Goal: Find specific page/section: Find specific page/section

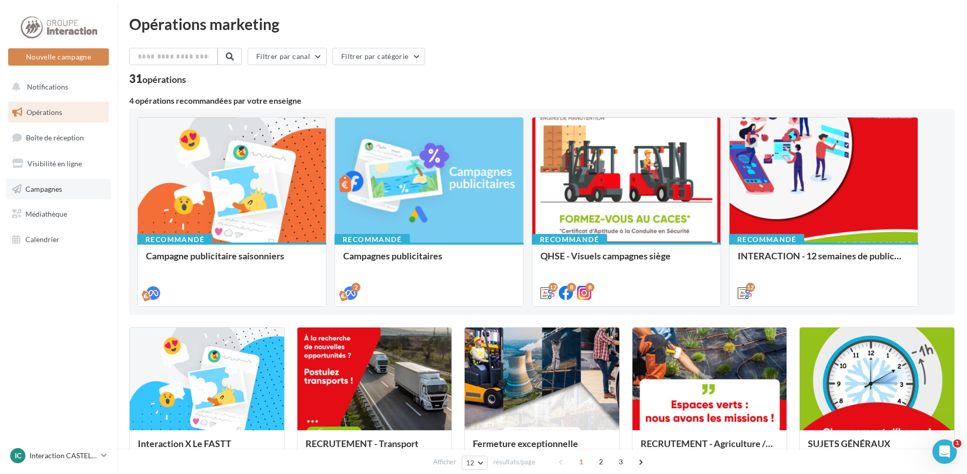
click at [55, 186] on span "Campagnes" at bounding box center [43, 188] width 37 height 9
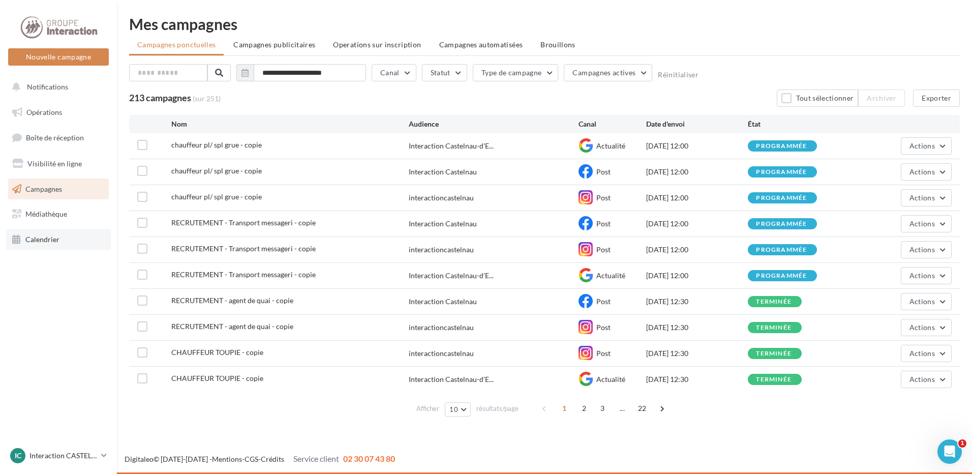
click at [36, 241] on span "Calendrier" at bounding box center [42, 239] width 34 height 9
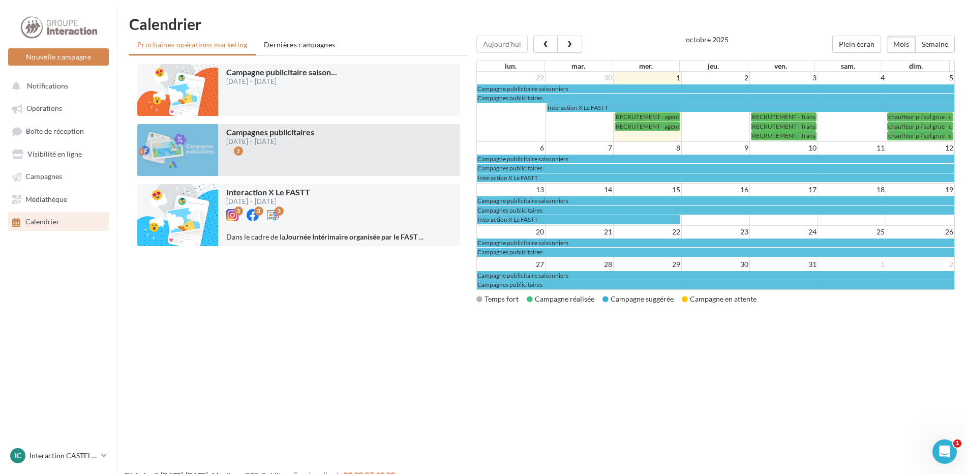
click at [240, 146] on div "2" at bounding box center [238, 150] width 9 height 9
click at [238, 151] on div "2" at bounding box center [238, 150] width 9 height 9
click at [272, 141] on div "13/06/2025 - 31/12/2025" at bounding box center [270, 141] width 88 height 7
click at [273, 153] on div "2" at bounding box center [270, 160] width 88 height 23
click at [196, 152] on div at bounding box center [177, 150] width 81 height 52
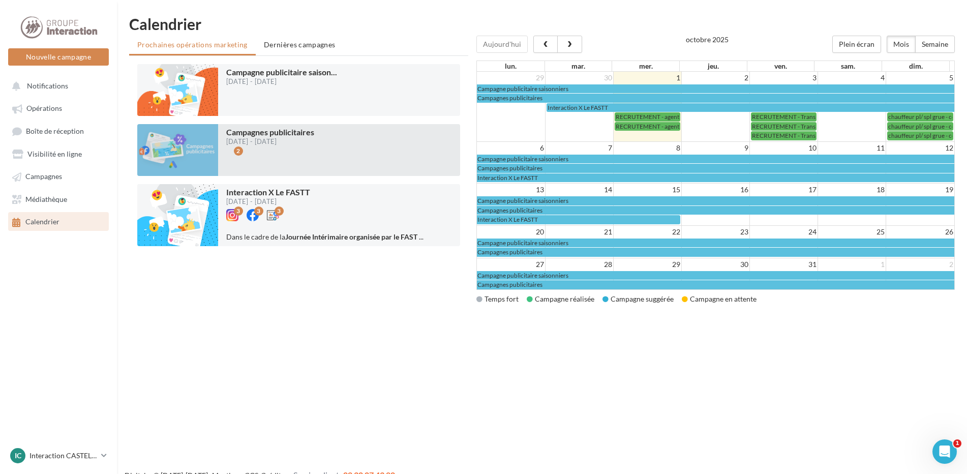
click at [196, 152] on div at bounding box center [177, 150] width 81 height 52
click at [239, 151] on div "2" at bounding box center [238, 150] width 9 height 9
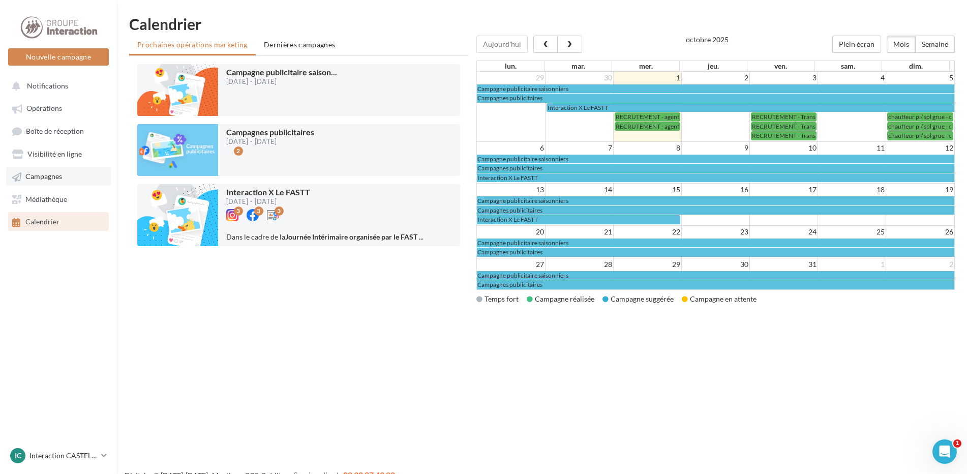
click at [50, 178] on span "Campagnes" at bounding box center [43, 176] width 37 height 9
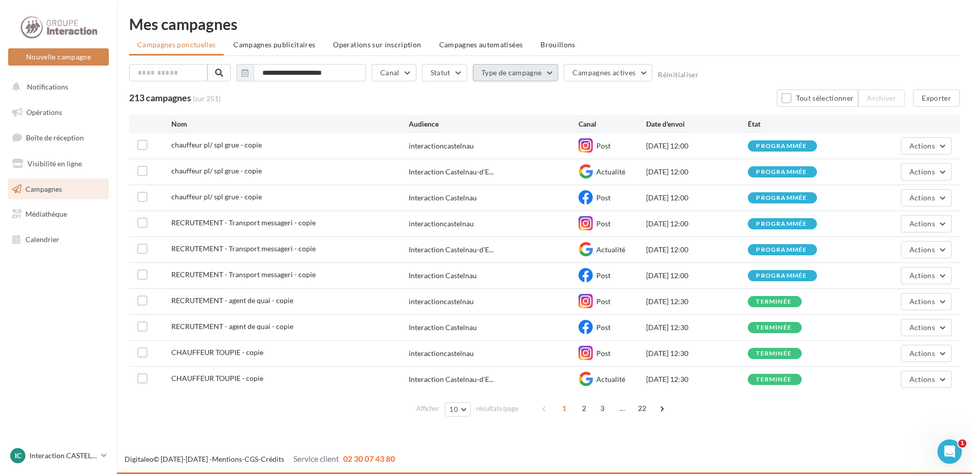
click at [514, 74] on button "Type de campagne" at bounding box center [516, 72] width 86 height 17
click at [284, 39] on li "Campagnes publicitaires" at bounding box center [274, 45] width 98 height 18
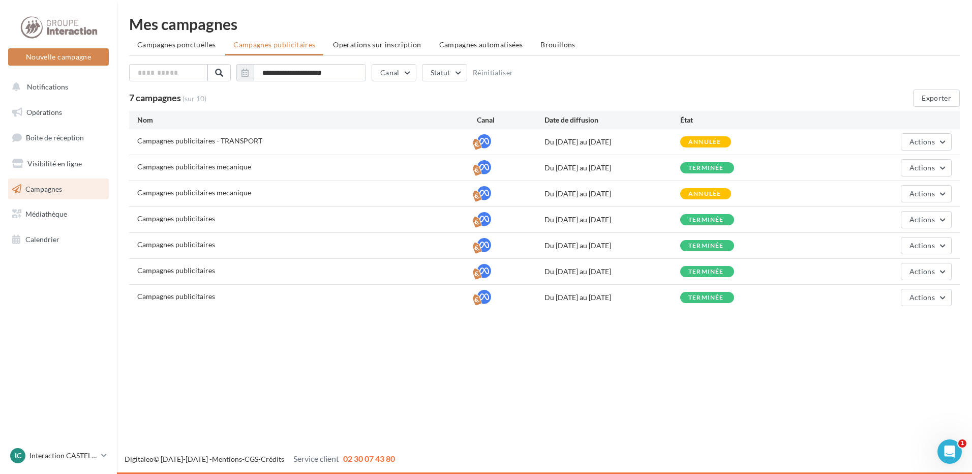
click at [409, 211] on div "Campagnes publicitaires Du [DATE] au [DATE] terminée Actions" at bounding box center [544, 219] width 831 height 25
drag, startPoint x: 409, startPoint y: 211, endPoint x: 420, endPoint y: 209, distance: 10.4
click at [420, 209] on div "Campagnes publicitaires Du [DATE] au [DATE] terminée Actions" at bounding box center [544, 219] width 831 height 25
